Goal: Task Accomplishment & Management: Complete application form

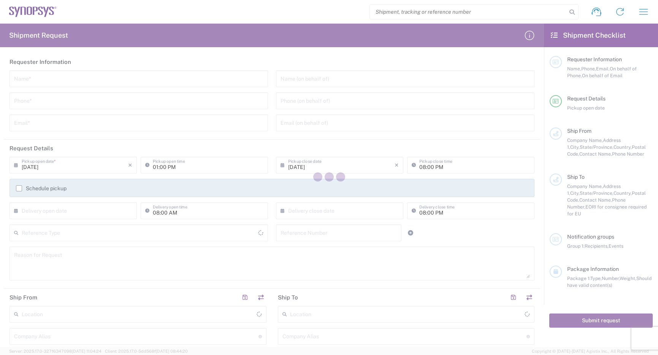
type input "[GEOGRAPHIC_DATA]"
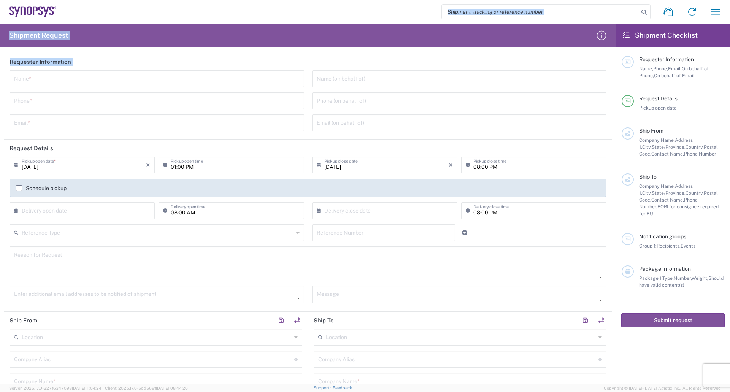
drag, startPoint x: 8, startPoint y: 7, endPoint x: 174, endPoint y: 87, distance: 184.1
click at [174, 87] on agx-forms-host "Shipment request Shipment tracking Employee non-product shipment request My shi…" at bounding box center [365, 196] width 730 height 392
click at [137, 60] on header "Requester Information" at bounding box center [308, 61] width 609 height 17
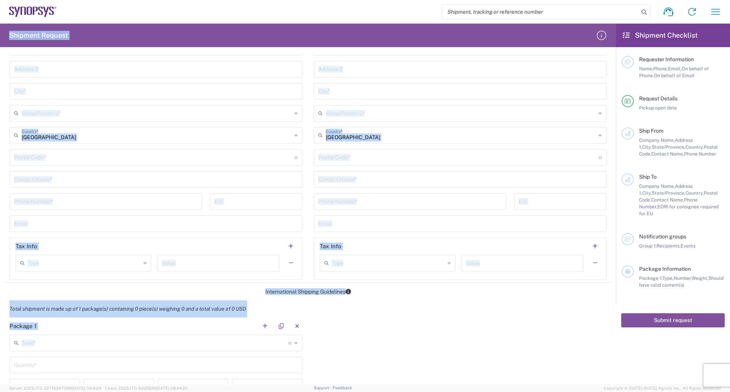
scroll to position [495, 0]
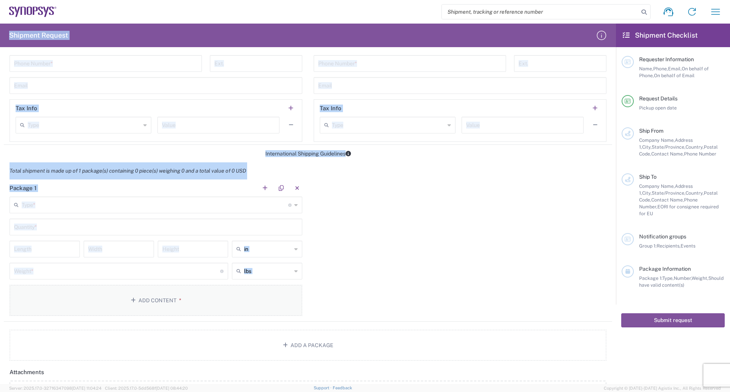
drag, startPoint x: 9, startPoint y: 34, endPoint x: 191, endPoint y: 307, distance: 327.6
click at [191, 307] on div "Shipment Request Requester Information Name * Phone * Email * Name (on behalf o…" at bounding box center [308, 204] width 616 height 361
copy div "Loremips Dolorsi Ametconse Adipiscinge Sedd * Eiusm * Tempo * Inci (ut labore e…"
click at [463, 186] on div "Package 1 Type * Material used to package goods Bale(s) Basket(s) Bolt(s) Bottl…" at bounding box center [308, 251] width 609 height 142
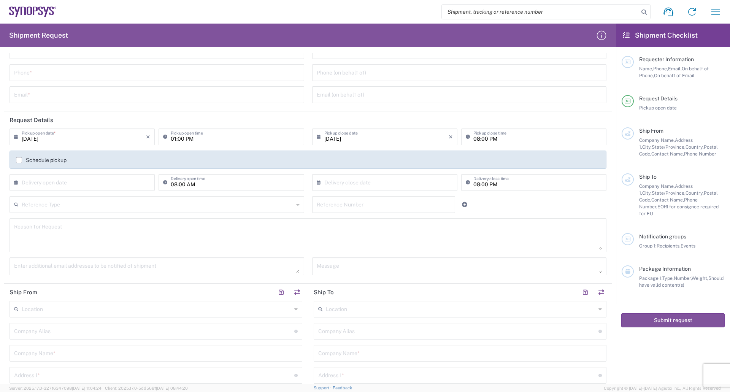
scroll to position [0, 0]
